Goal: Transaction & Acquisition: Register for event/course

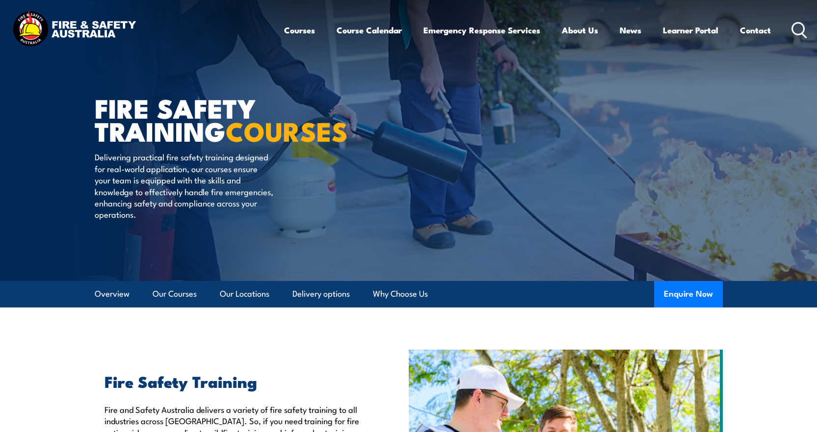
click at [800, 26] on icon at bounding box center [799, 30] width 16 height 16
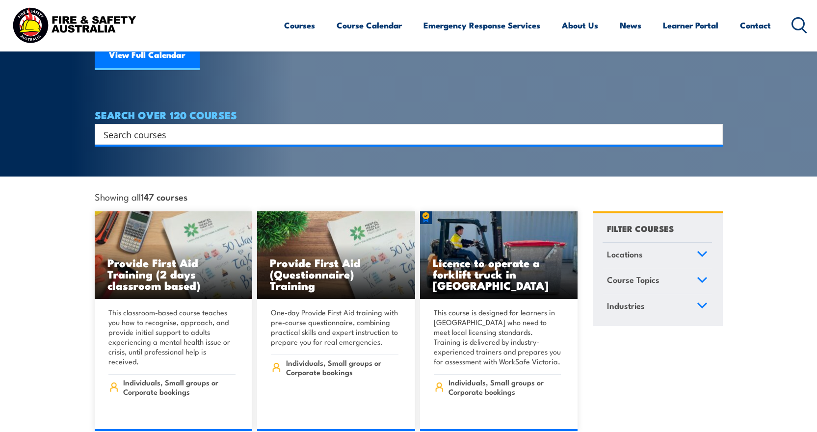
click at [267, 127] on input "Search input" at bounding box center [403, 134] width 598 height 15
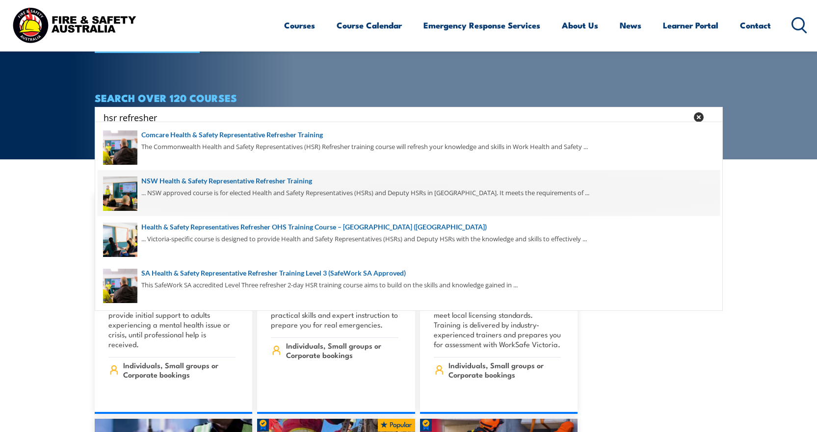
scroll to position [147, 0]
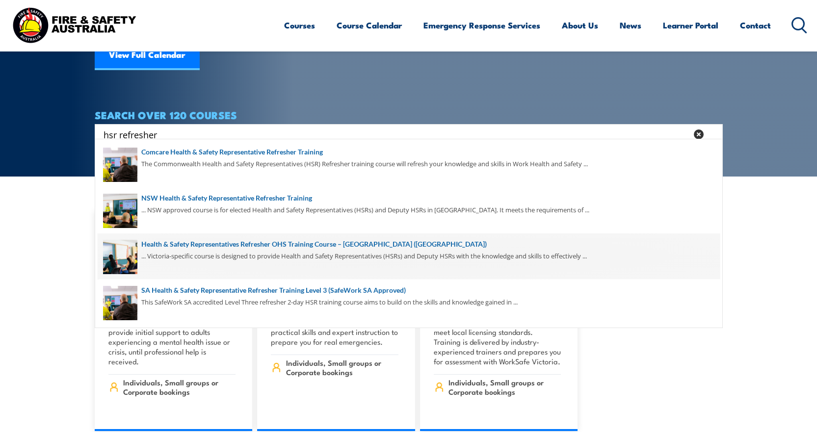
type input "hsr refresher"
click at [177, 254] on span at bounding box center [409, 257] width 622 height 46
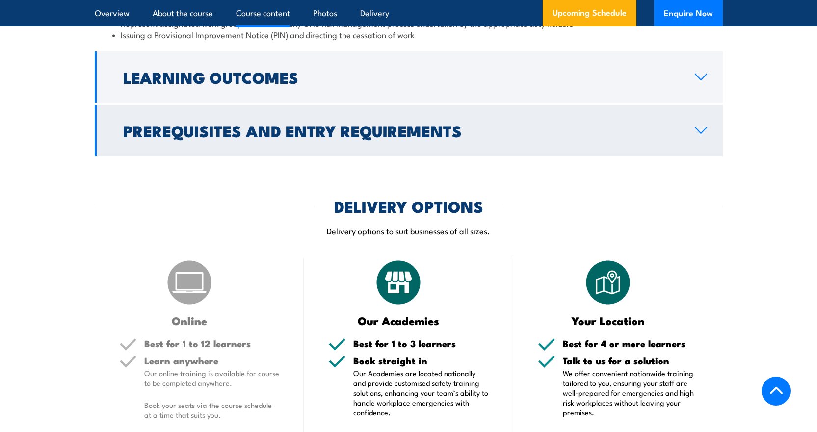
scroll to position [1275, 0]
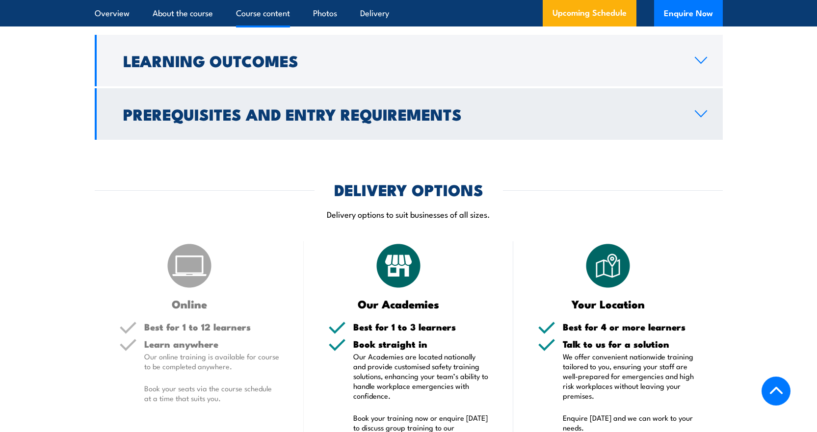
click at [193, 88] on link "Prerequisites and Entry Requirements" at bounding box center [409, 114] width 628 height 52
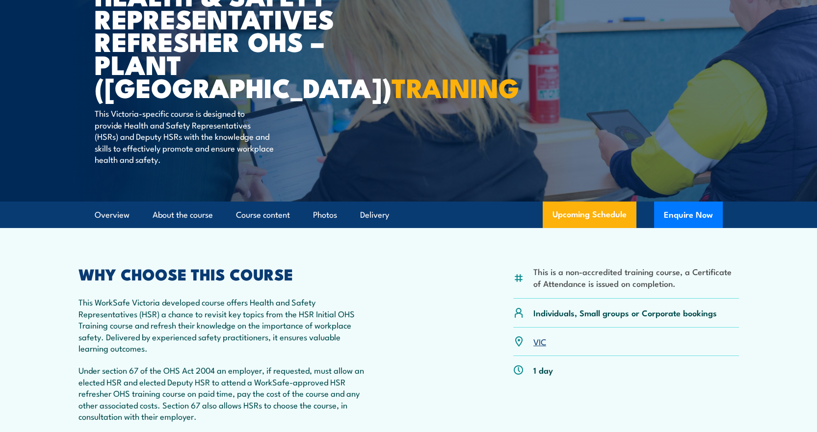
scroll to position [245, 0]
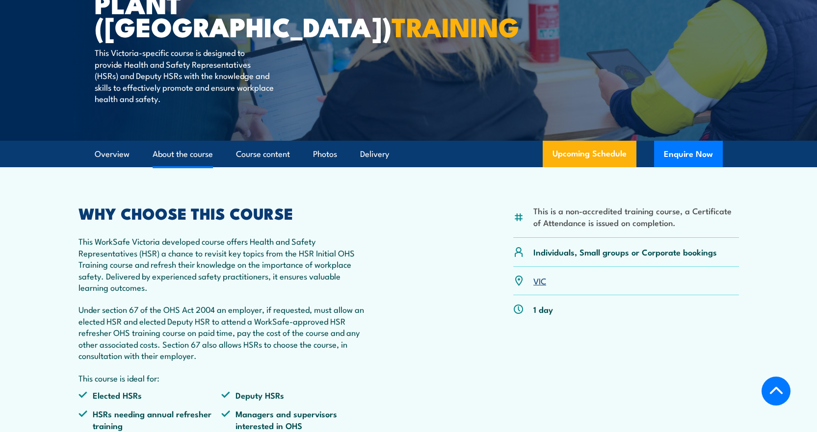
click at [173, 154] on link "About the course" at bounding box center [183, 154] width 60 height 26
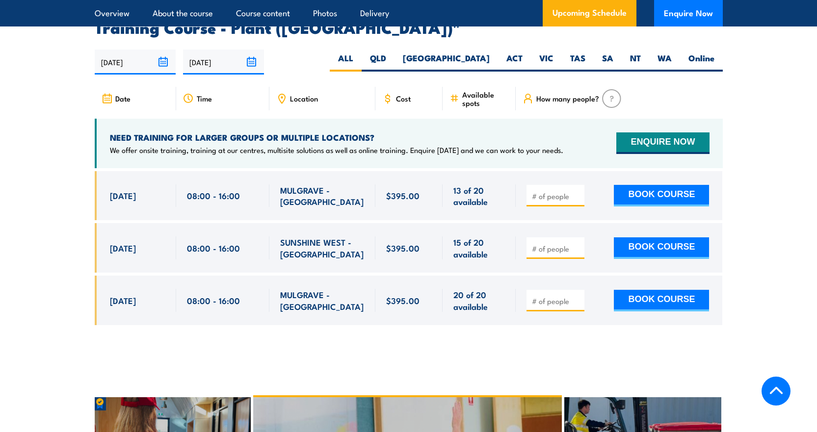
scroll to position [1871, 0]
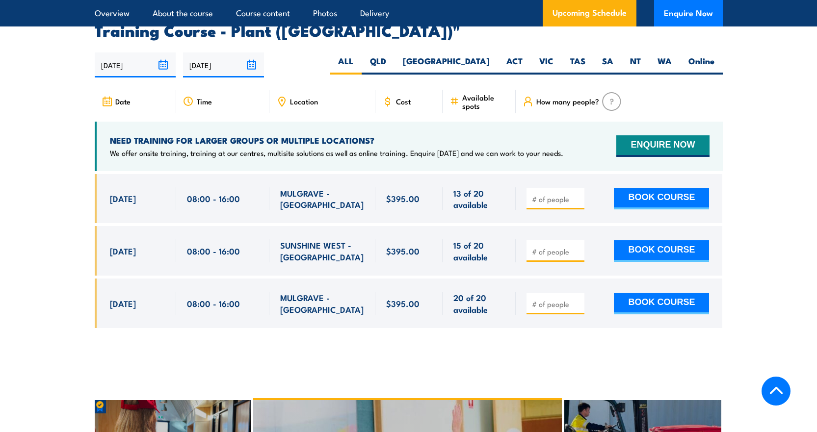
click at [556, 194] on input "number" at bounding box center [556, 199] width 49 height 10
click at [575, 194] on input "1" at bounding box center [556, 199] width 49 height 10
type input "2"
click at [575, 194] on input "2" at bounding box center [556, 199] width 49 height 10
click at [640, 188] on button "BOOK COURSE" at bounding box center [661, 199] width 95 height 22
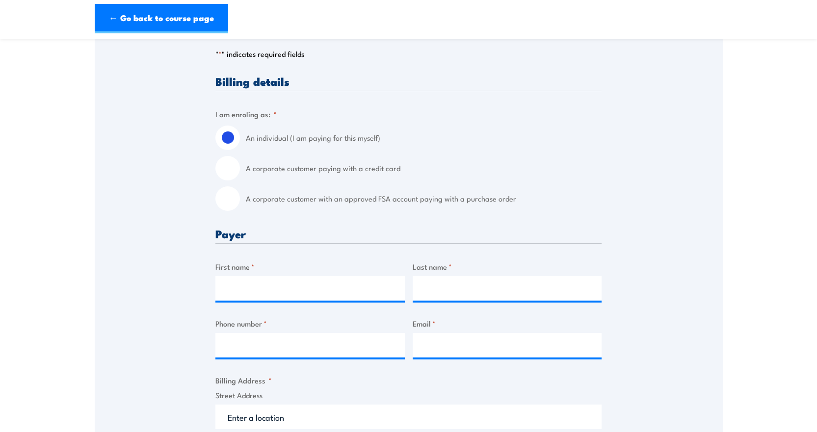
scroll to position [245, 0]
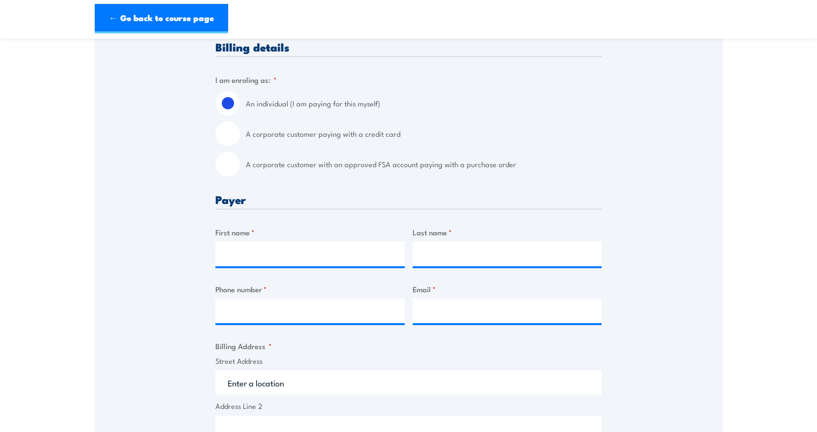
click at [228, 138] on input "A corporate customer paying with a credit card" at bounding box center [227, 134] width 25 height 25
radio input "true"
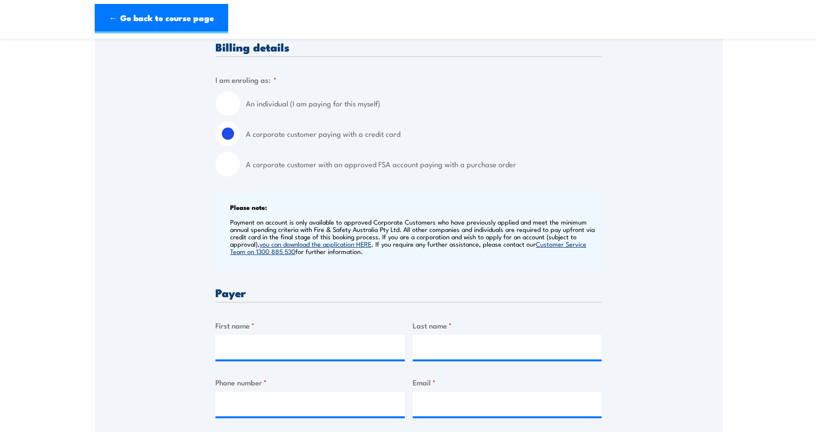
click at [231, 163] on input "A corporate customer with an approved FSA account paying with a purchase order" at bounding box center [227, 164] width 25 height 25
radio input "true"
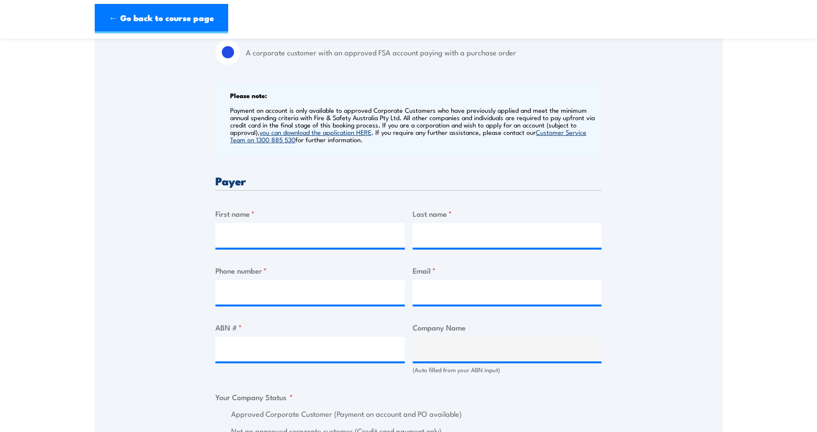
scroll to position [442, 0]
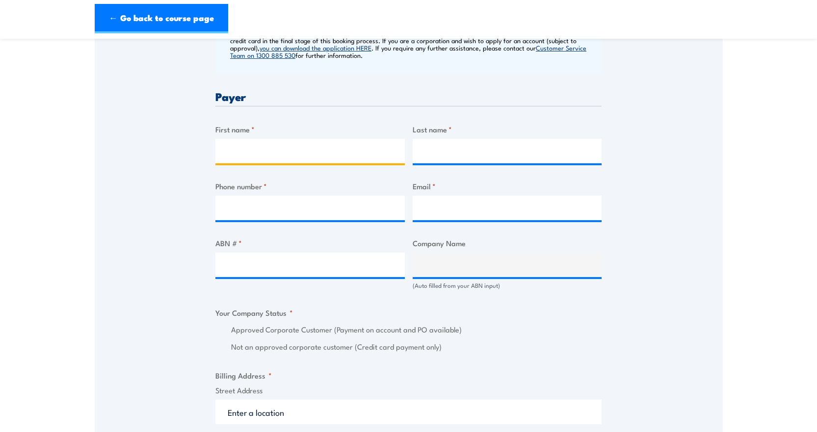
click at [237, 148] on input "First name *" at bounding box center [309, 151] width 189 height 25
type input "Tanya"
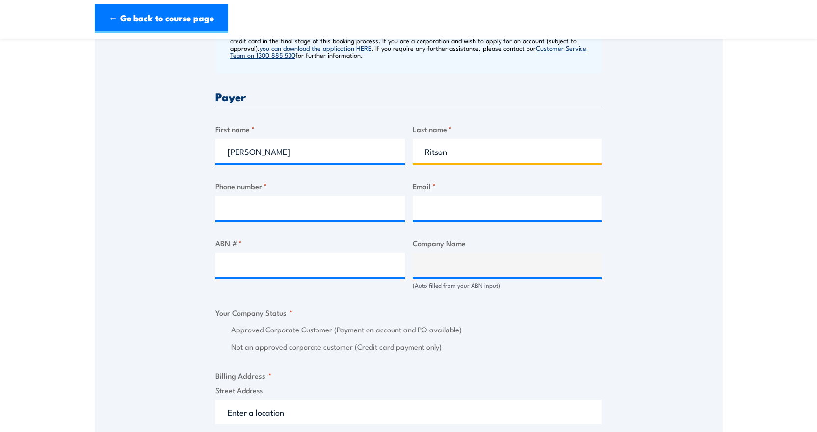
type input "Ritson"
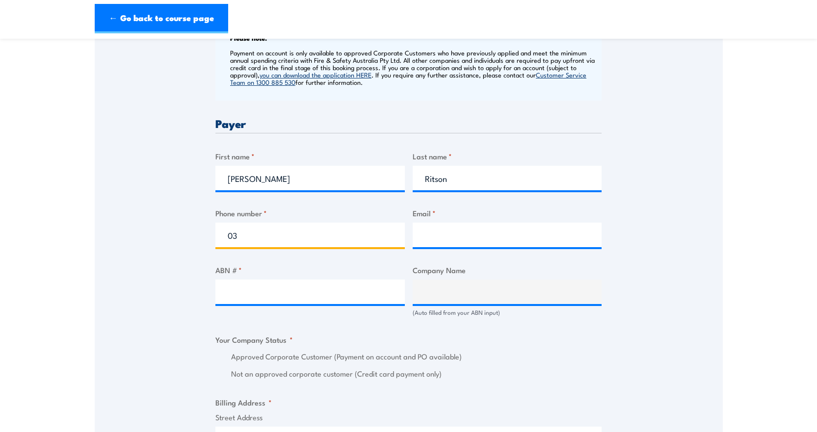
scroll to position [491, 0]
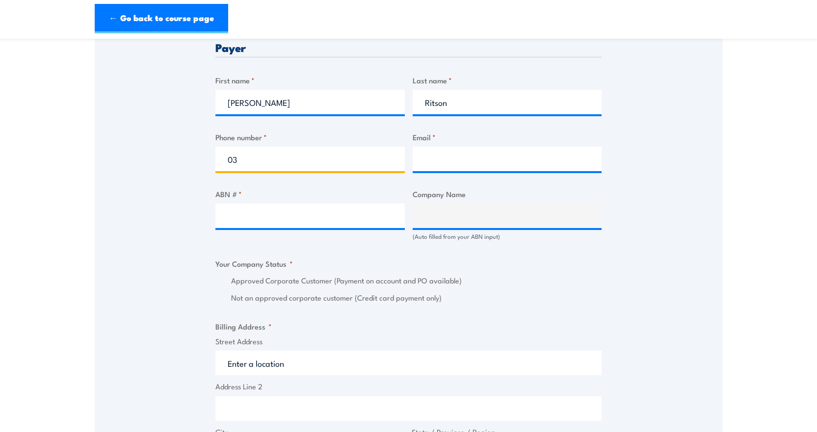
type input "0"
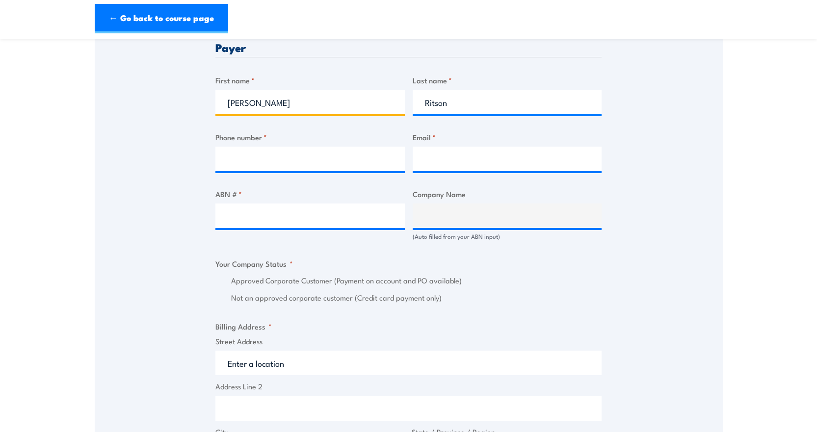
drag, startPoint x: 275, startPoint y: 104, endPoint x: 191, endPoint y: 103, distance: 83.9
click at [191, 103] on div "Speak to a specialist CALL 1300 885 530 CALL 1300 885 530 " * " indicates requi…" at bounding box center [409, 242] width 628 height 1098
type input "Gina"
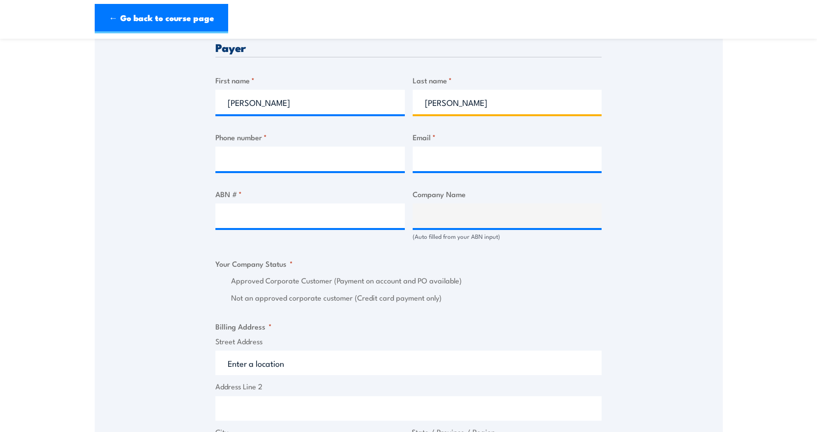
type input "Trani"
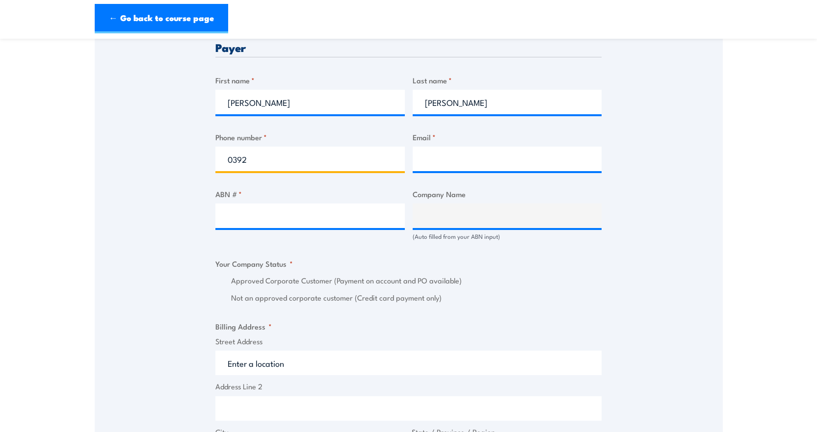
click at [273, 158] on input "0392" at bounding box center [309, 159] width 189 height 25
type input "0392615041"
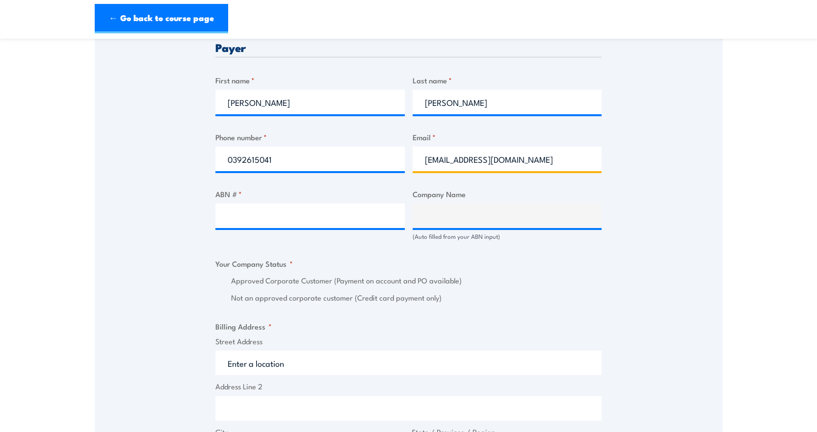
type input "accounts@citywide.com.au"
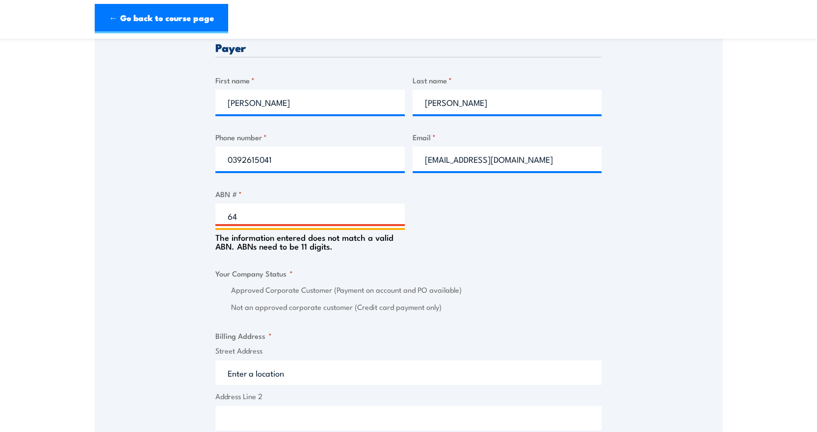
click at [252, 219] on input "64" at bounding box center [309, 216] width 189 height 25
drag, startPoint x: 251, startPoint y: 216, endPoint x: 166, endPoint y: 234, distance: 87.4
click at [166, 234] on div "Speak to a specialist CALL 1300 885 530 CALL 1300 885 530 " * " indicates requi…" at bounding box center [409, 247] width 628 height 1108
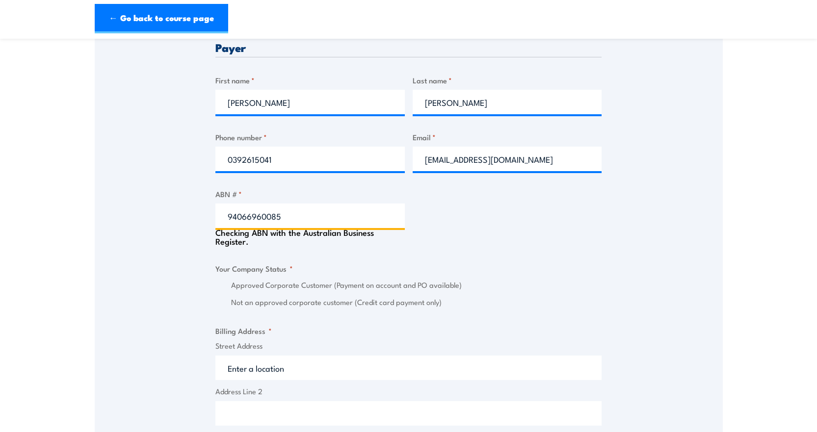
type input "94066960085"
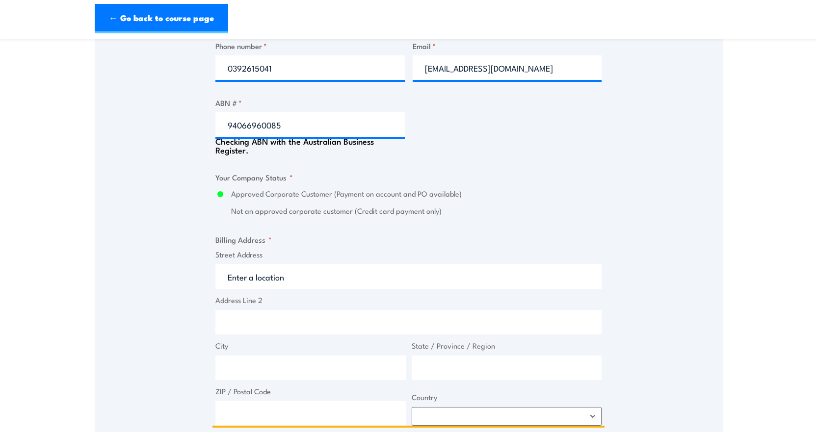
scroll to position [589, 0]
type input "CITYWIDE SERVICE SOLUTIONS PTY LTD"
radio input "true"
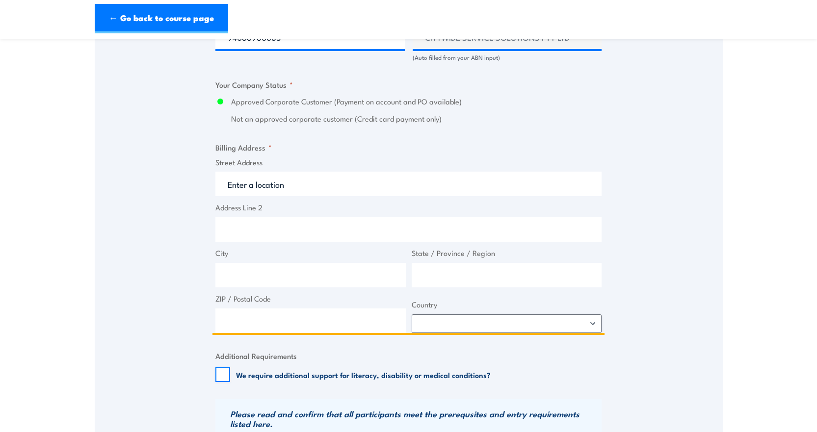
scroll to position [687, 0]
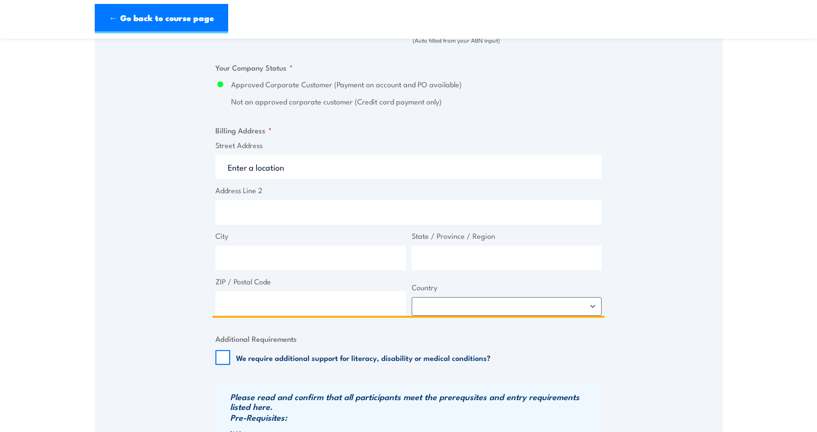
type input "a"
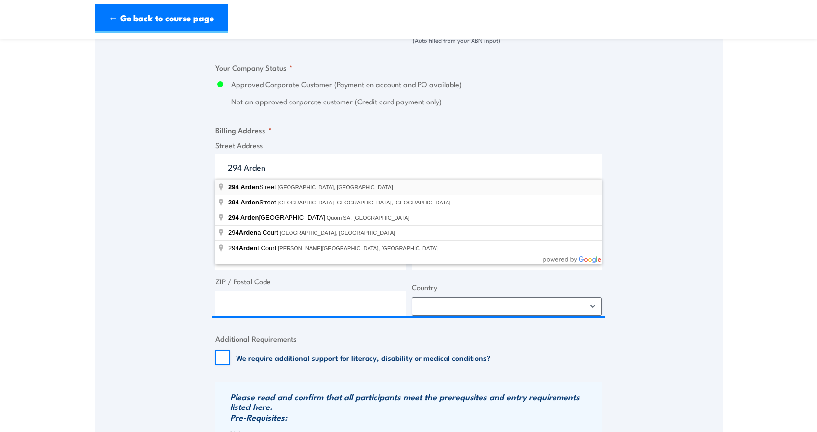
type input "294 Arden Street, North Melbourne VIC, Australia"
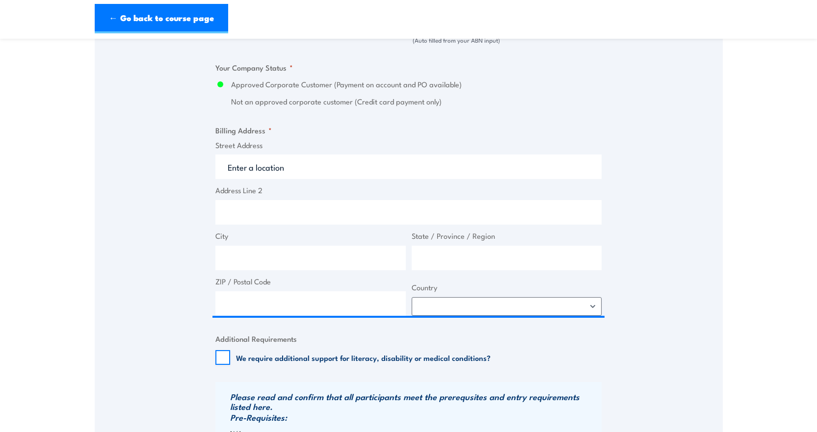
type input "294 Arden St"
type input "North Melbourne"
type input "Victoria"
type input "3001"
select select "Australia"
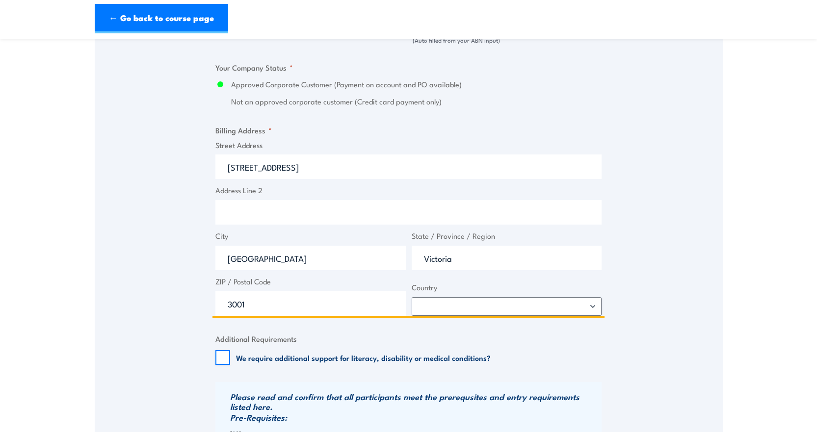
click at [254, 309] on input "3001" at bounding box center [310, 303] width 190 height 25
type input "3051"
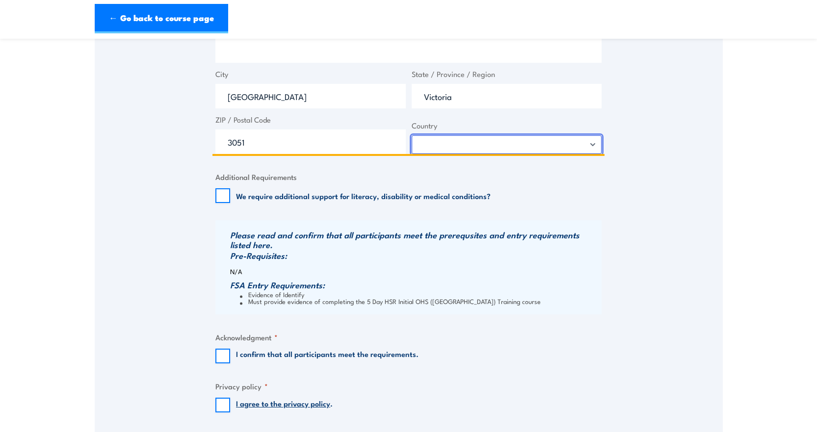
scroll to position [981, 0]
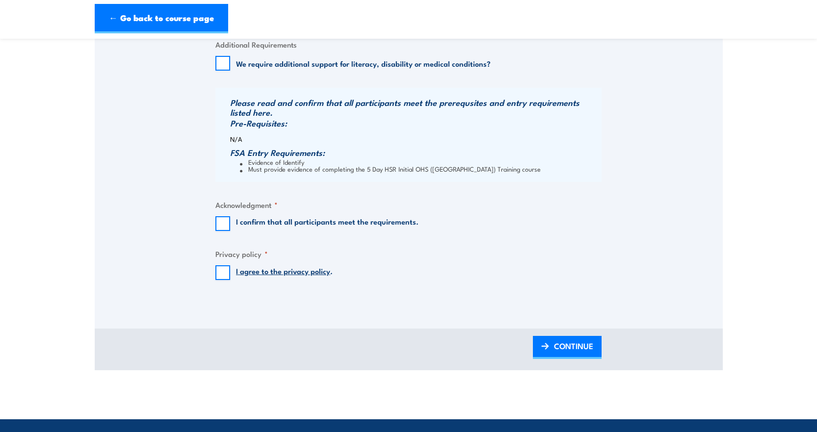
click at [222, 225] on input "I confirm that all participants meet the requirements." at bounding box center [222, 223] width 15 height 15
checkbox input "true"
click at [222, 269] on input "I agree to the privacy policy ." at bounding box center [222, 272] width 15 height 15
checkbox input "true"
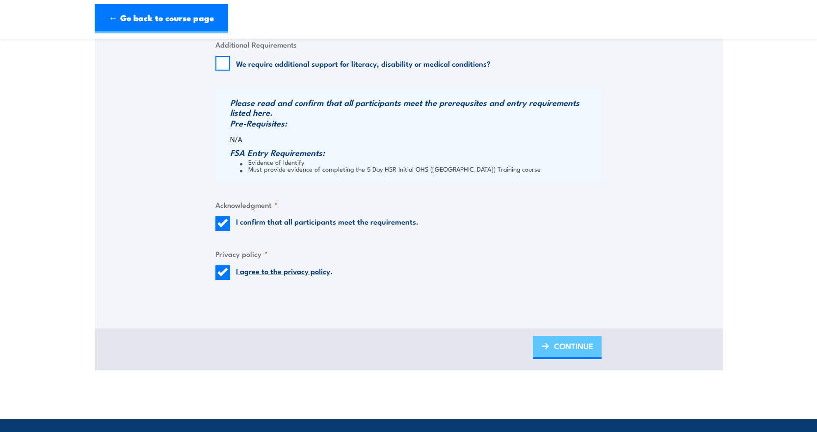
click at [576, 343] on span "CONTINUE" at bounding box center [573, 346] width 39 height 26
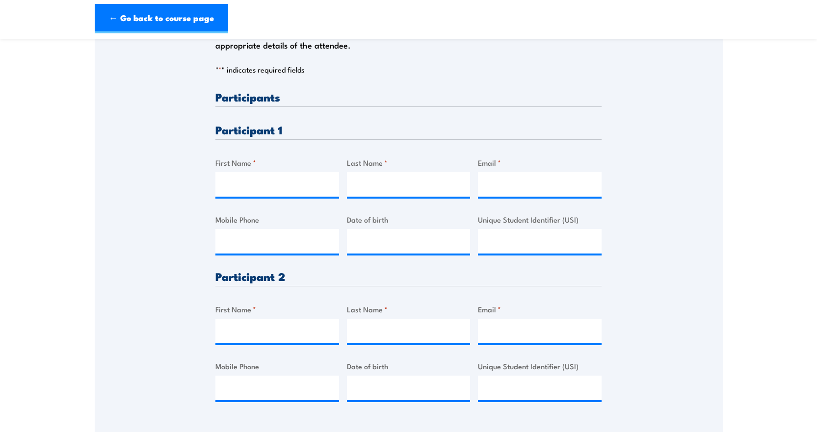
scroll to position [245, 0]
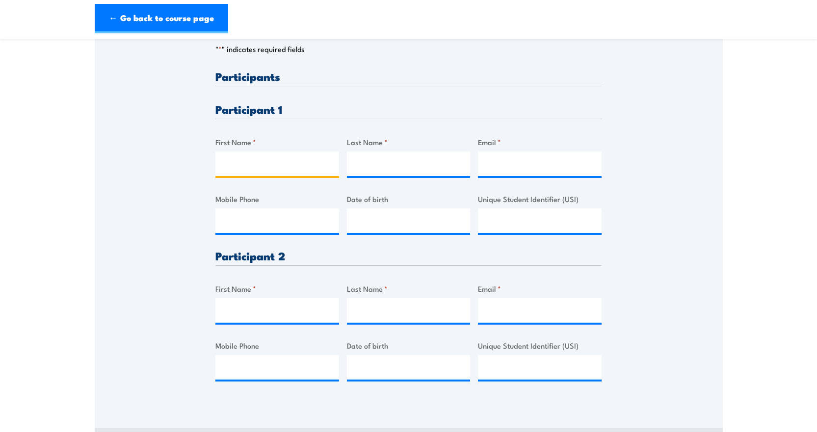
click at [229, 157] on input "First Name *" at bounding box center [277, 164] width 124 height 25
type input "Bradley"
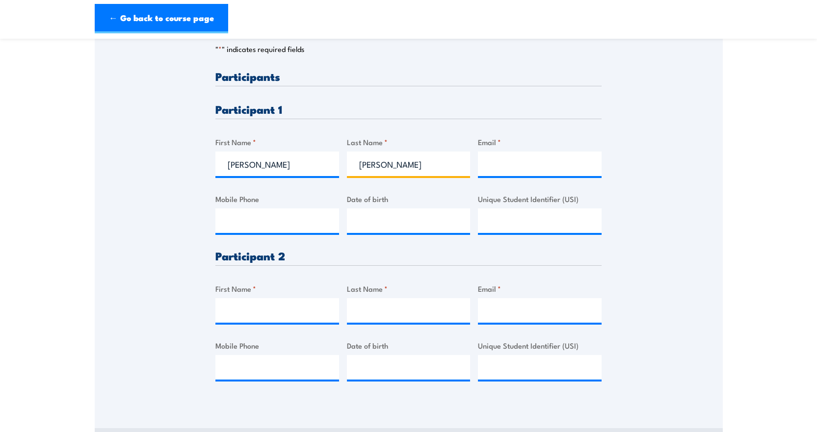
type input "Clapp"
click at [396, 166] on input "Clapp" at bounding box center [409, 164] width 124 height 25
click at [541, 160] on input "brad" at bounding box center [540, 164] width 124 height 25
type input "brad.clapp@citwyide.com.au"
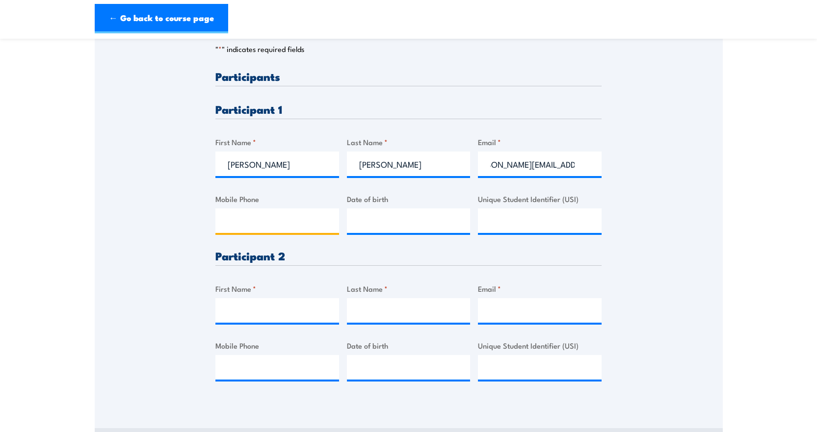
scroll to position [0, 0]
drag, startPoint x: 265, startPoint y: 218, endPoint x: 270, endPoint y: 213, distance: 6.6
click at [266, 218] on input "Mobile Phone" at bounding box center [277, 220] width 124 height 25
type input "0467896726"
type input "09/12/1985"
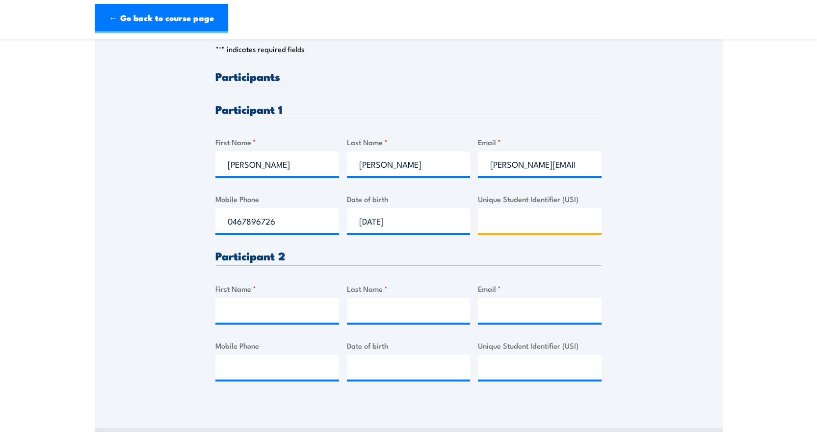
click at [527, 221] on input "Unique Student Identifier (USI)" at bounding box center [540, 220] width 124 height 25
paste input "NBCKNYXLLJ"
type input "NBCKNYXLLJ"
click at [231, 311] on input "First Name *" at bounding box center [277, 310] width 124 height 25
click at [248, 309] on input "First Name *" at bounding box center [277, 310] width 124 height 25
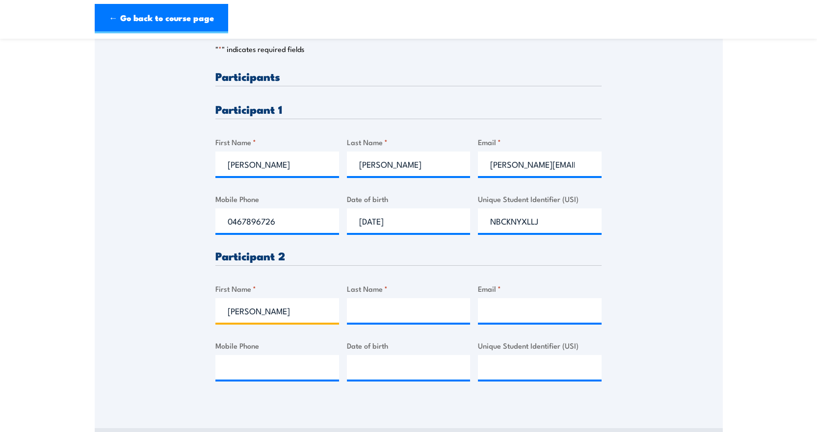
type input "Ian"
type input "Berry"
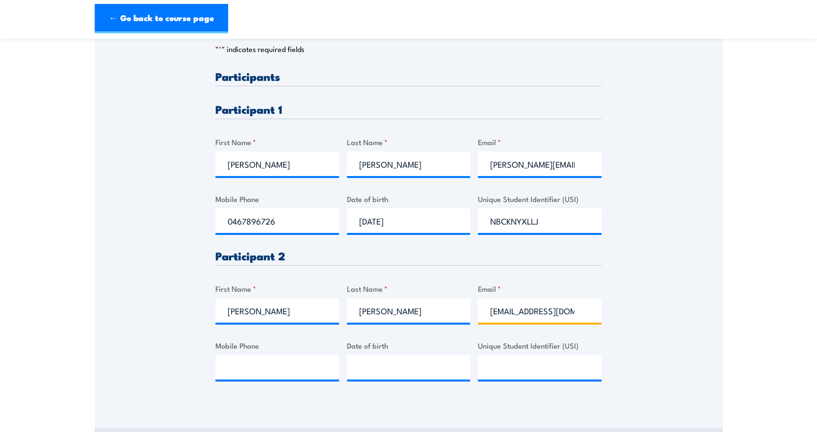
type input "ciberry@bigpond.com"
click at [256, 374] on input "Mobile Phone" at bounding box center [277, 367] width 124 height 25
type input "0417336165"
type input "31/01/1966"
click at [528, 361] on input "Unique Student Identifier (USI)" at bounding box center [540, 367] width 124 height 25
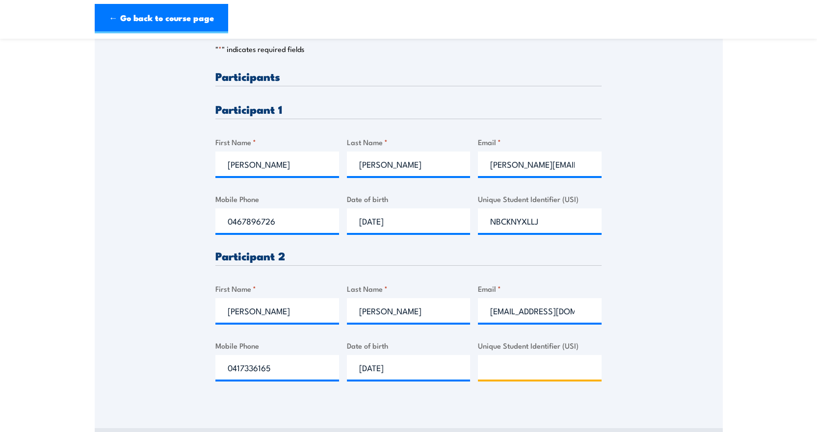
paste input "3W2PZG5S5W"
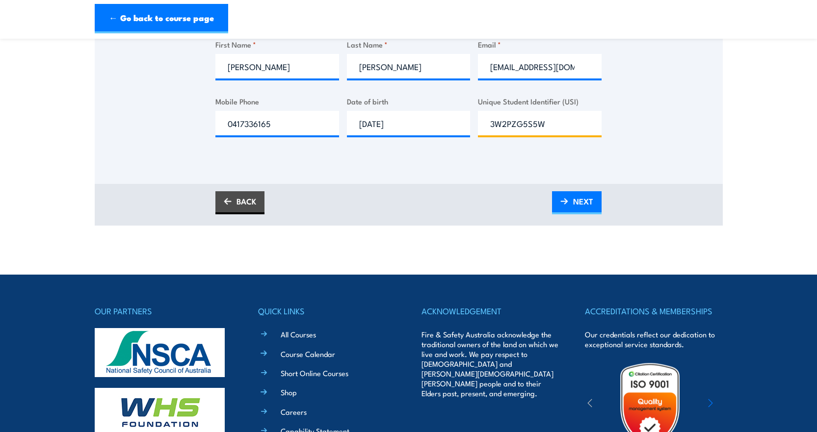
scroll to position [491, 0]
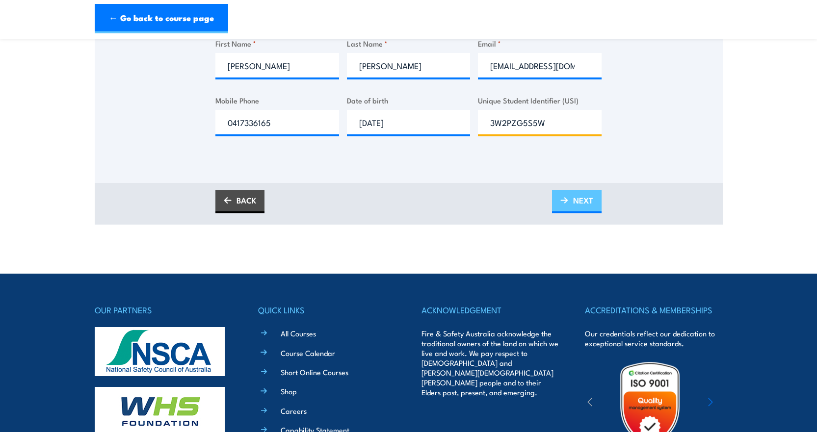
type input "3W2PZG5S5W"
click at [576, 197] on span "NEXT" at bounding box center [583, 200] width 20 height 26
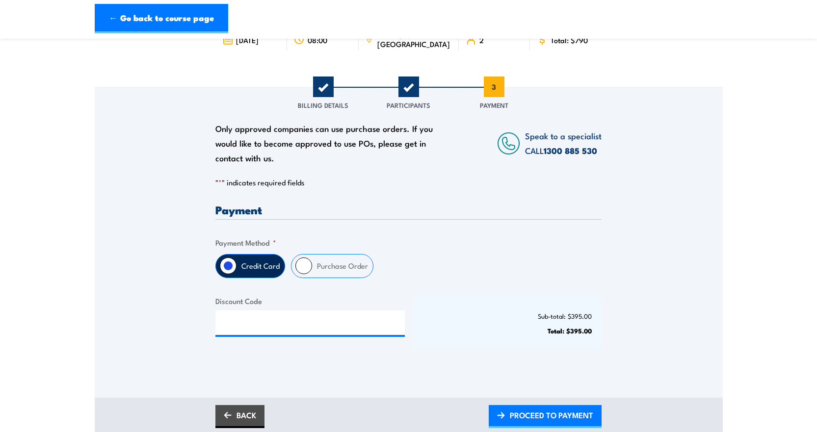
scroll to position [98, 0]
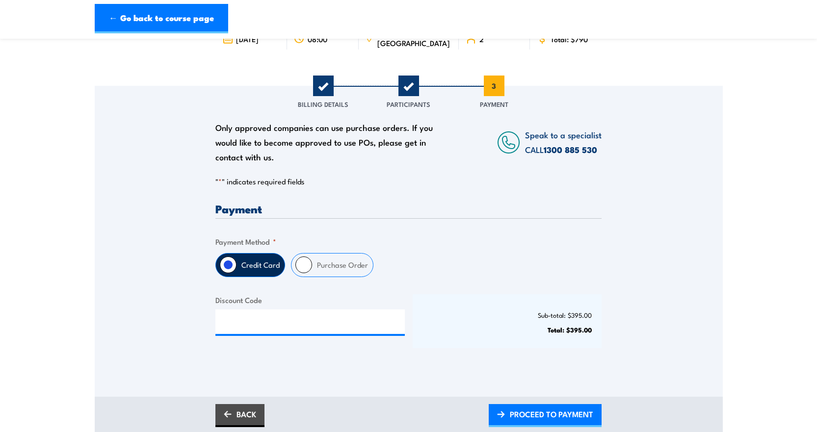
click at [309, 265] on input "Purchase Order" at bounding box center [303, 265] width 17 height 17
radio input "true"
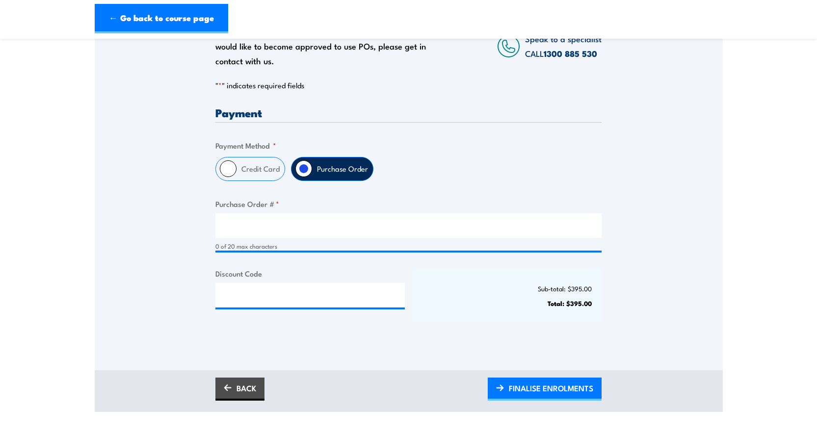
scroll to position [196, 0]
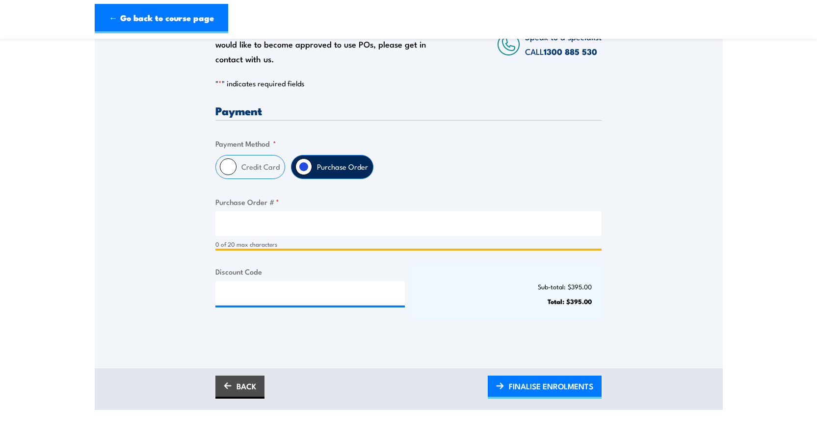
click at [236, 225] on input "Purchase Order # *" at bounding box center [408, 223] width 386 height 25
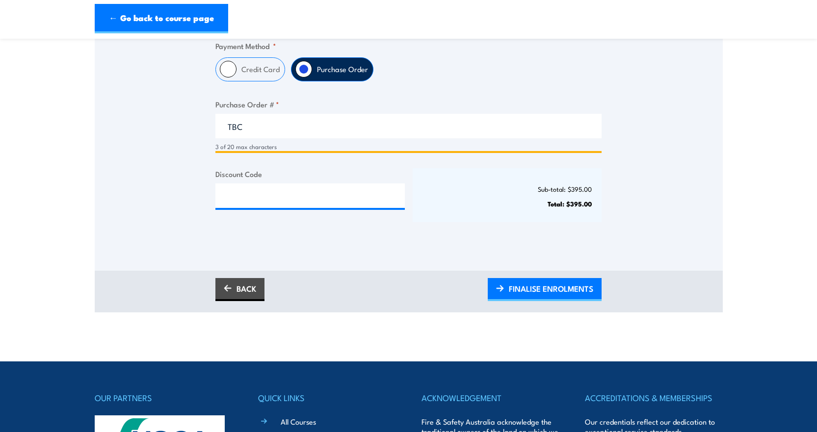
scroll to position [294, 0]
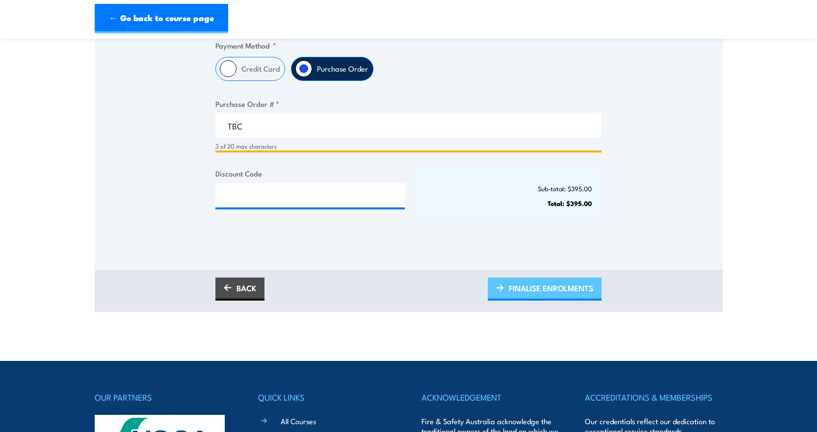
type input "TBC"
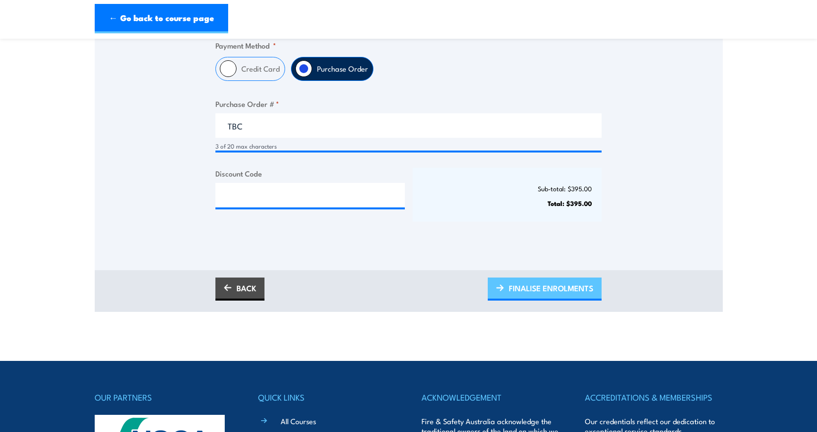
click at [546, 287] on span "FINALISE ENROLMENTS" at bounding box center [551, 288] width 84 height 26
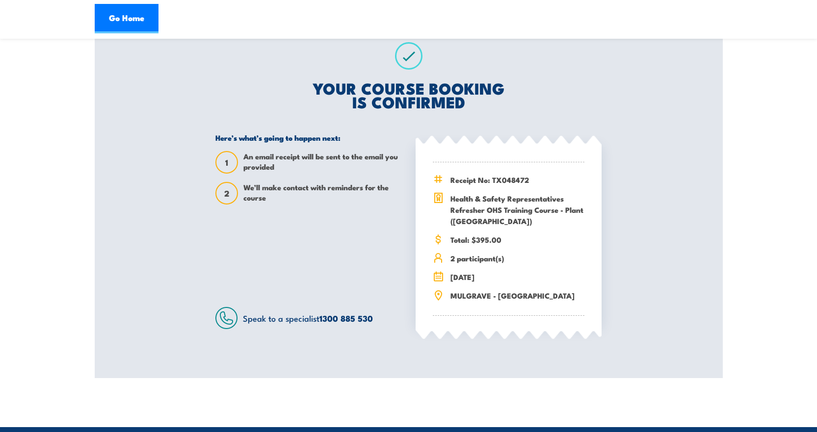
scroll to position [196, 0]
